Goal: Information Seeking & Learning: Learn about a topic

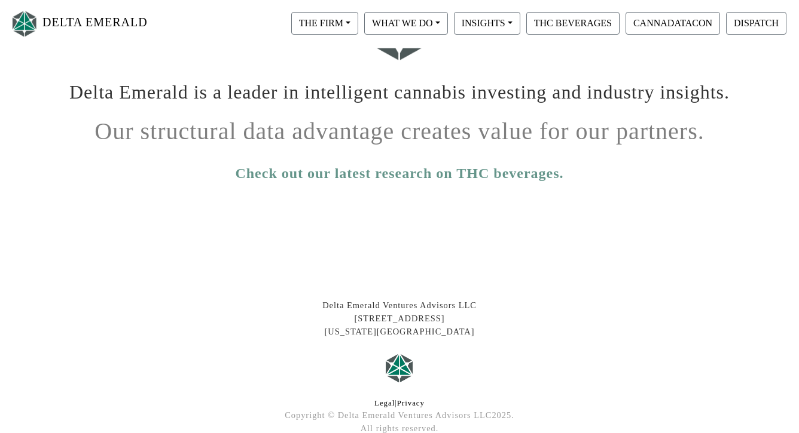
scroll to position [145, 0]
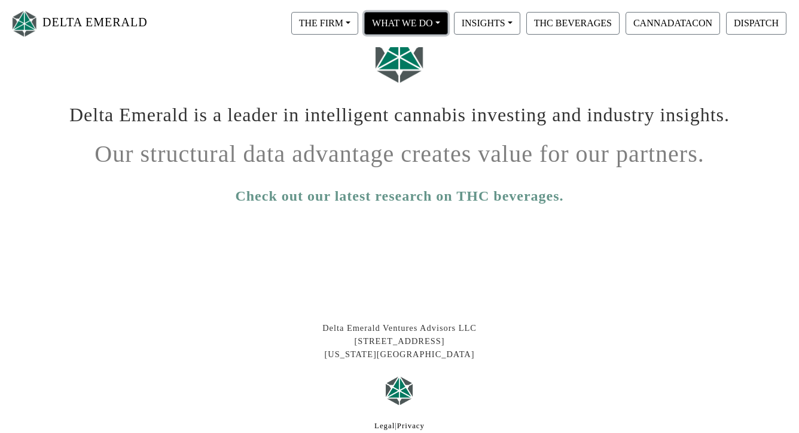
click at [416, 27] on button "WHAT WE DO" at bounding box center [406, 23] width 84 height 23
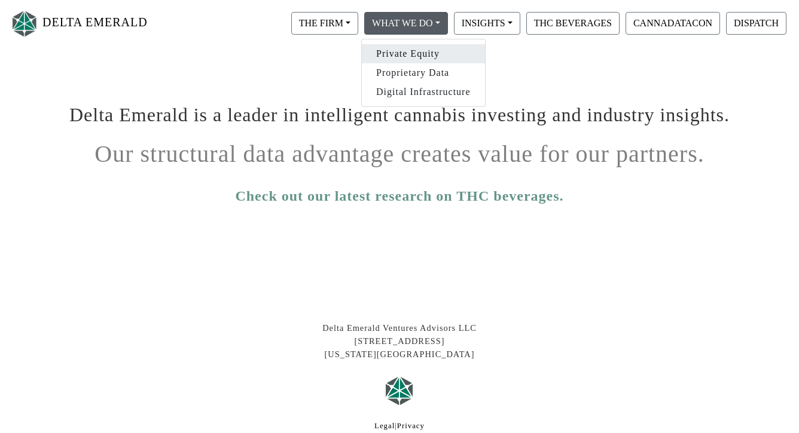
click at [420, 51] on link "Private Equity" at bounding box center [423, 53] width 123 height 19
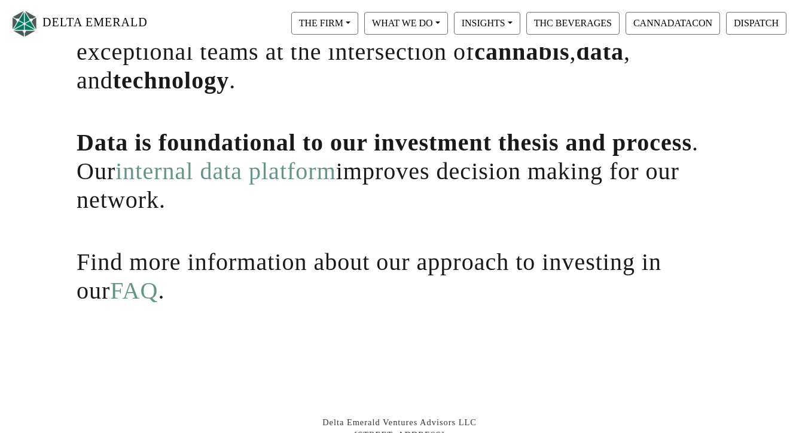
scroll to position [143, 0]
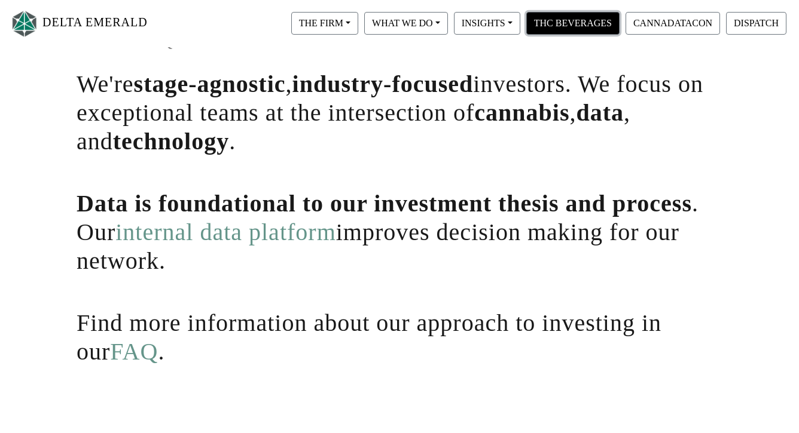
click at [580, 26] on button "THC BEVERAGES" at bounding box center [572, 23] width 93 height 23
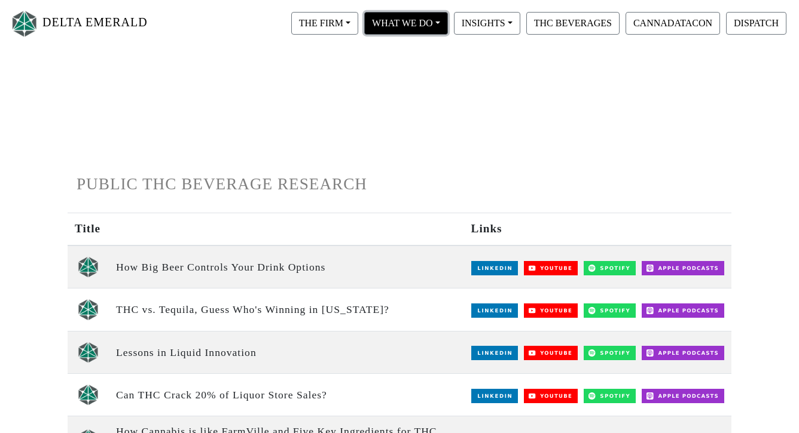
click at [439, 25] on button "WHAT WE DO" at bounding box center [406, 23] width 84 height 23
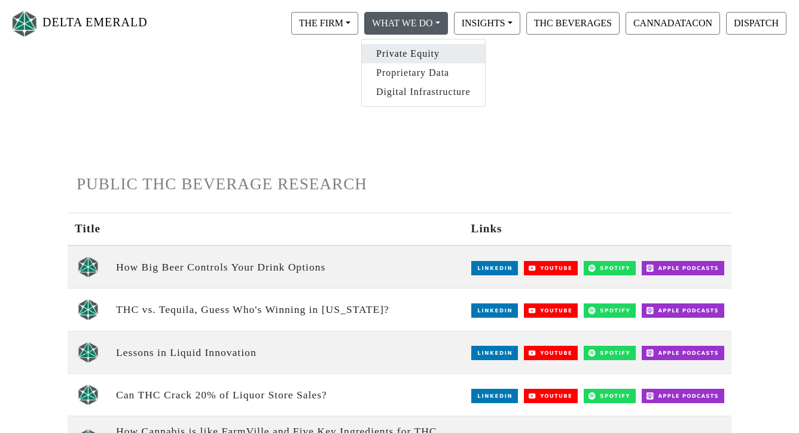
click at [422, 59] on link "Private Equity" at bounding box center [423, 53] width 123 height 19
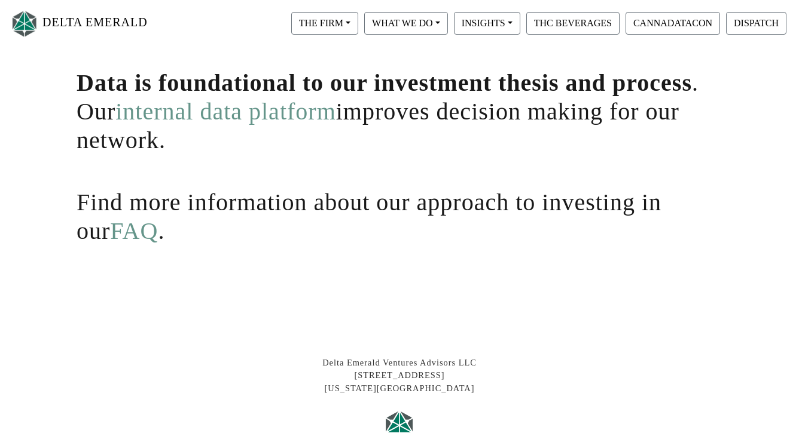
scroll to position [349, 0]
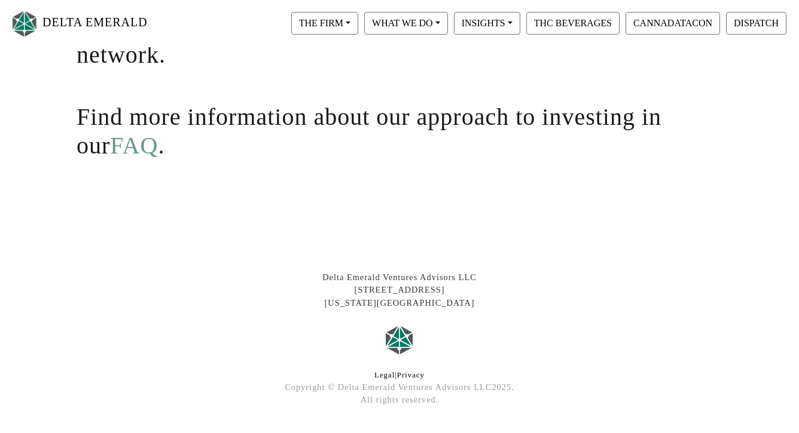
click at [110, 147] on link "FAQ" at bounding box center [134, 145] width 48 height 27
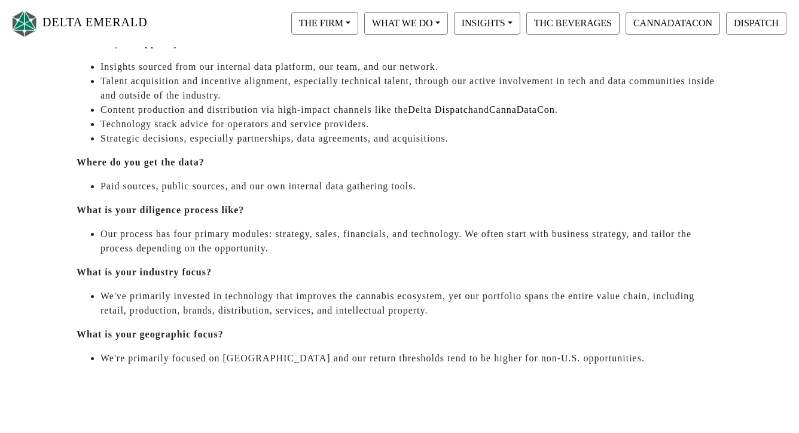
scroll to position [465, 0]
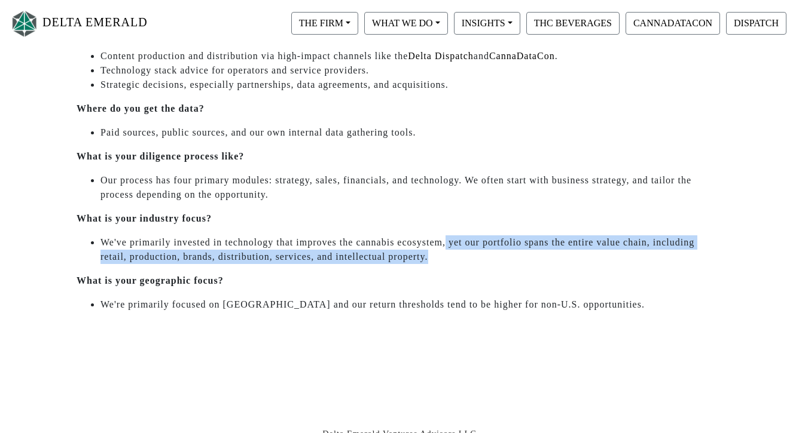
drag, startPoint x: 446, startPoint y: 241, endPoint x: 460, endPoint y: 256, distance: 19.9
click at [460, 256] on li "We've primarily invested in technology that improves the cannabis ecosystem, ye…" at bounding box center [411, 249] width 622 height 29
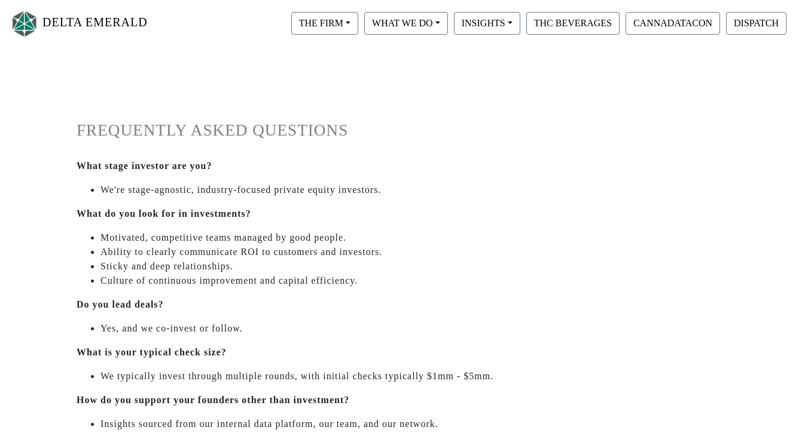
scroll to position [15, 0]
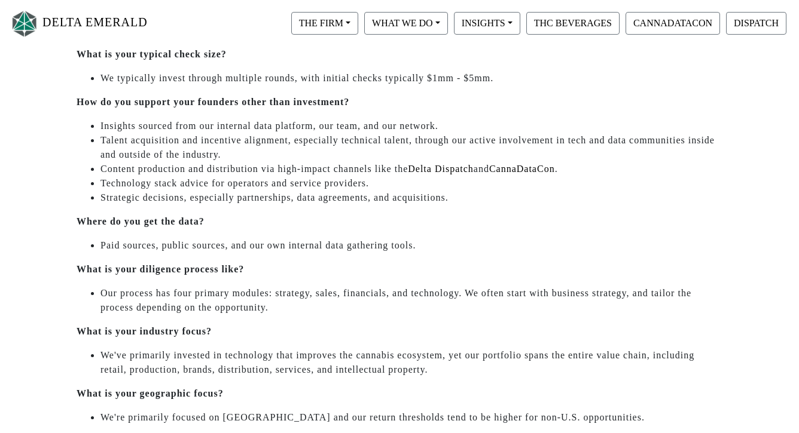
scroll to position [346, 0]
